Goal: Find specific page/section: Find specific page/section

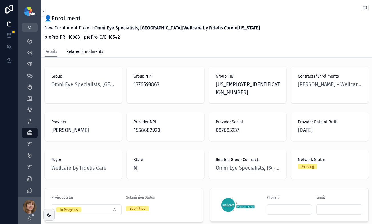
click at [253, 46] on div "Details Related Enrollments" at bounding box center [207, 51] width 324 height 11
